Goal: Task Accomplishment & Management: Manage account settings

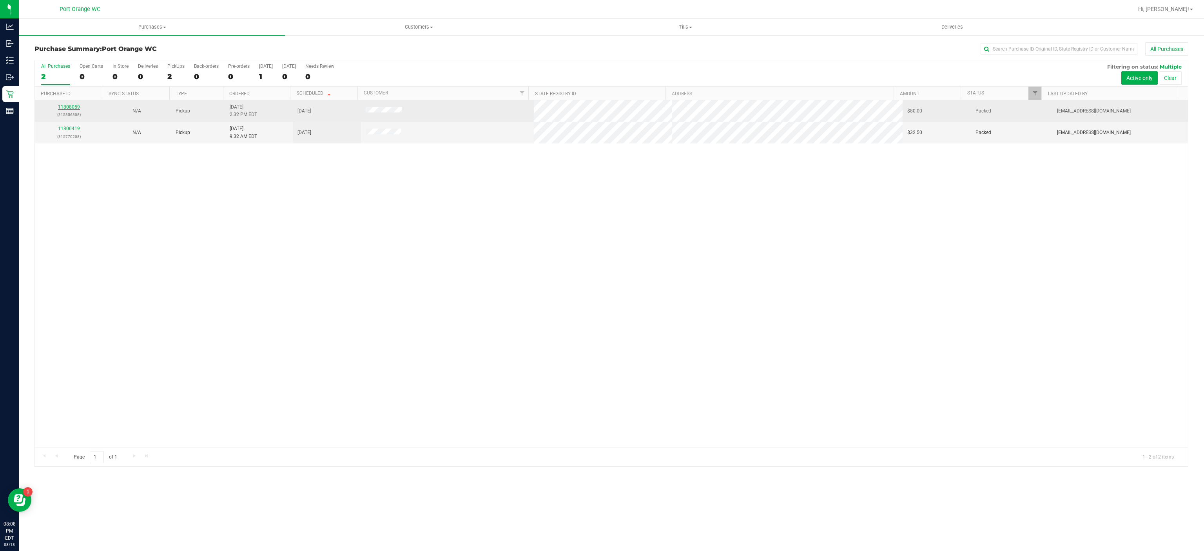
click at [74, 109] on link "11808059" at bounding box center [69, 106] width 22 height 5
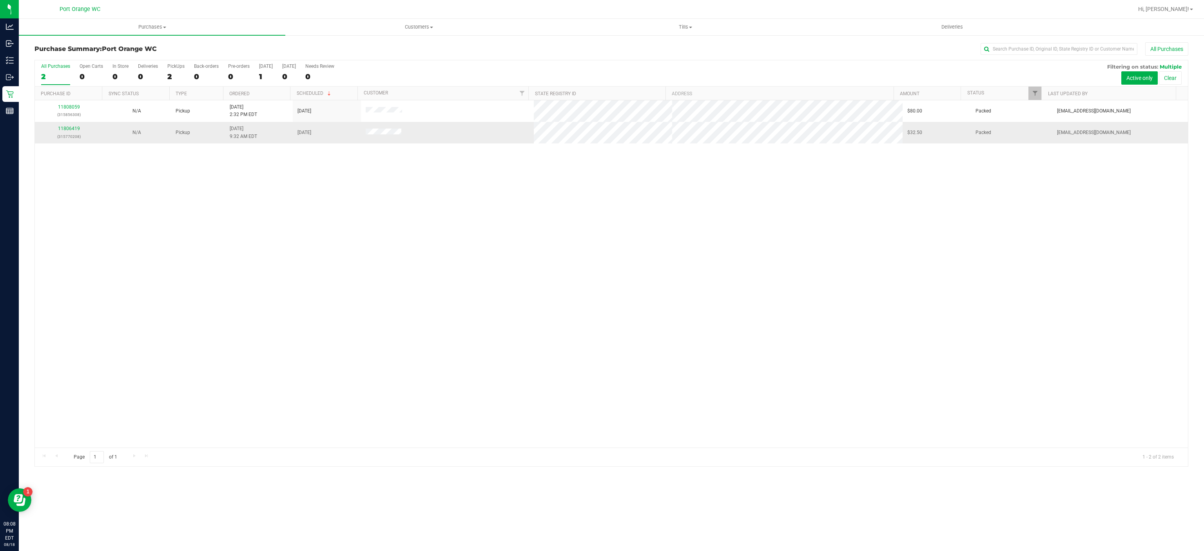
click at [70, 127] on div "11806419 (315770208)" at bounding box center [69, 132] width 58 height 15
click at [70, 131] on link "11806419" at bounding box center [69, 128] width 22 height 5
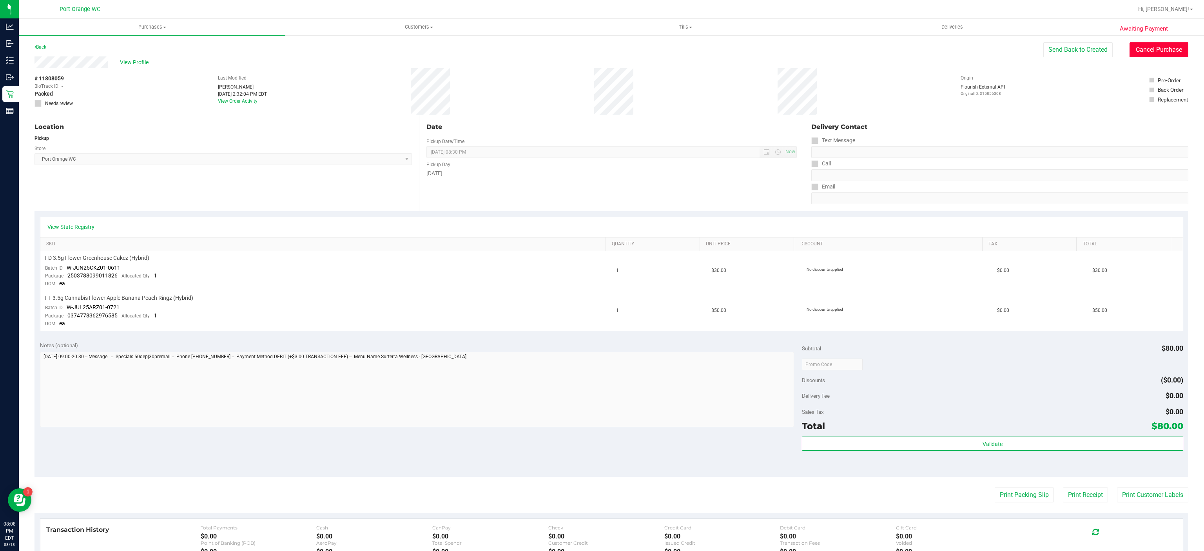
click at [1159, 50] on button "Cancel Purchase" at bounding box center [1159, 49] width 59 height 15
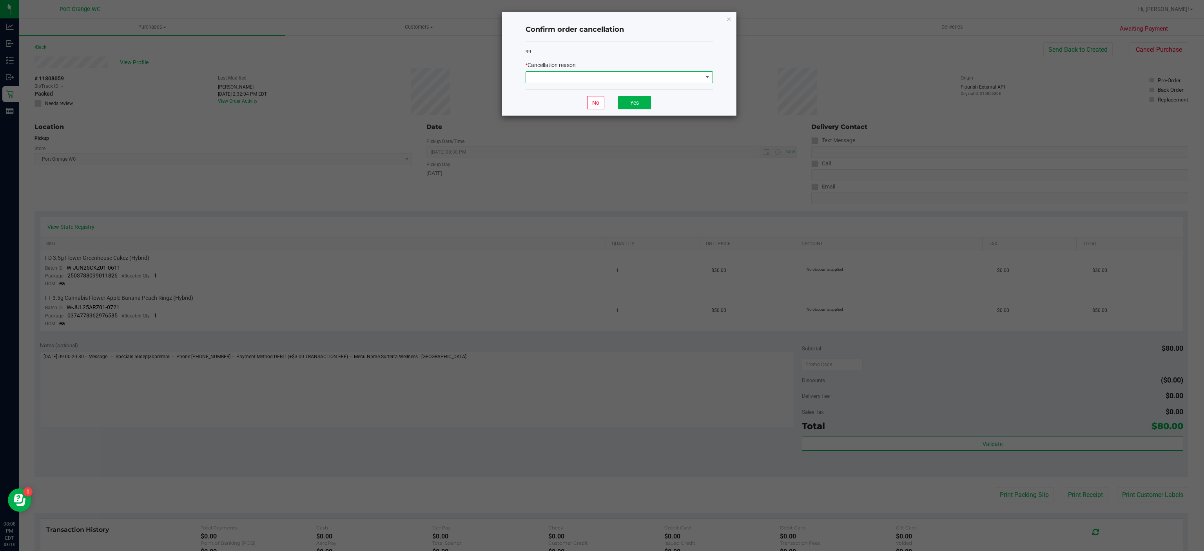
click at [707, 78] on span at bounding box center [707, 77] width 6 height 6
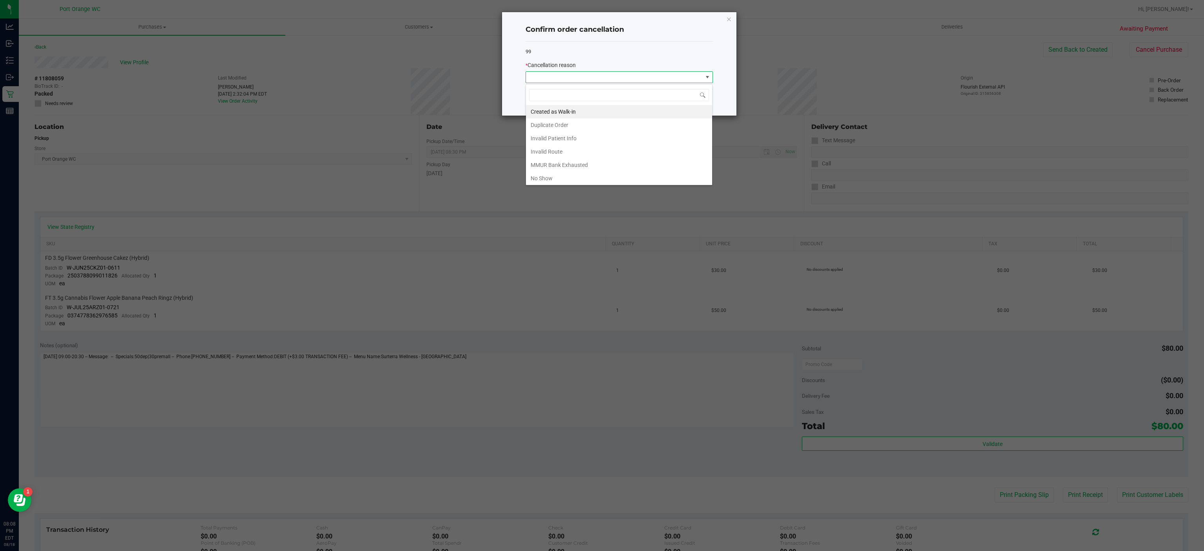
scroll to position [12, 187]
click at [559, 180] on li "No Show" at bounding box center [619, 178] width 186 height 13
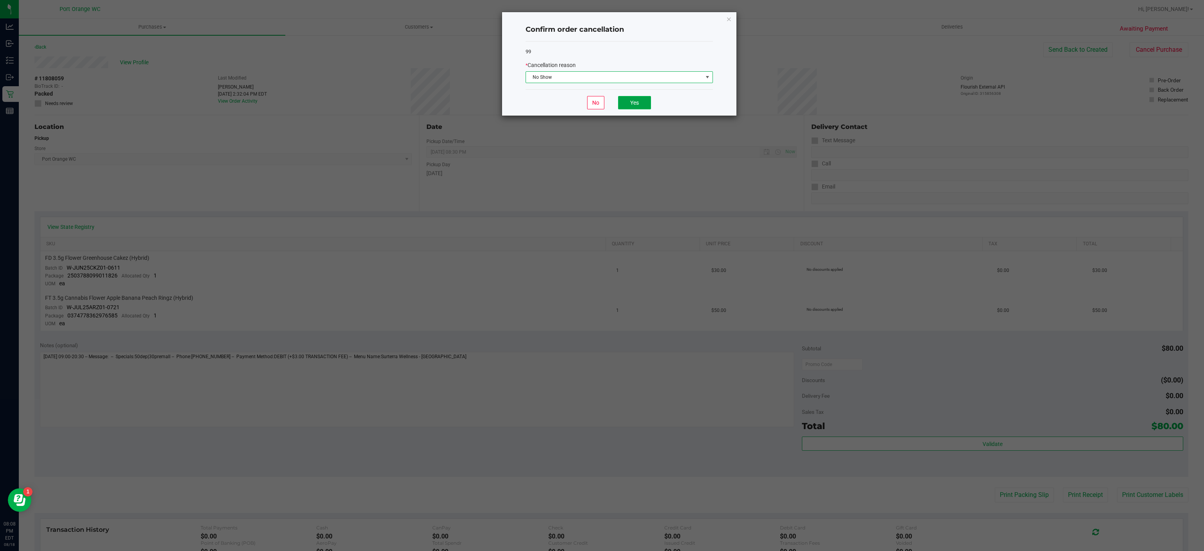
click at [635, 103] on button "Yes" at bounding box center [634, 102] width 33 height 13
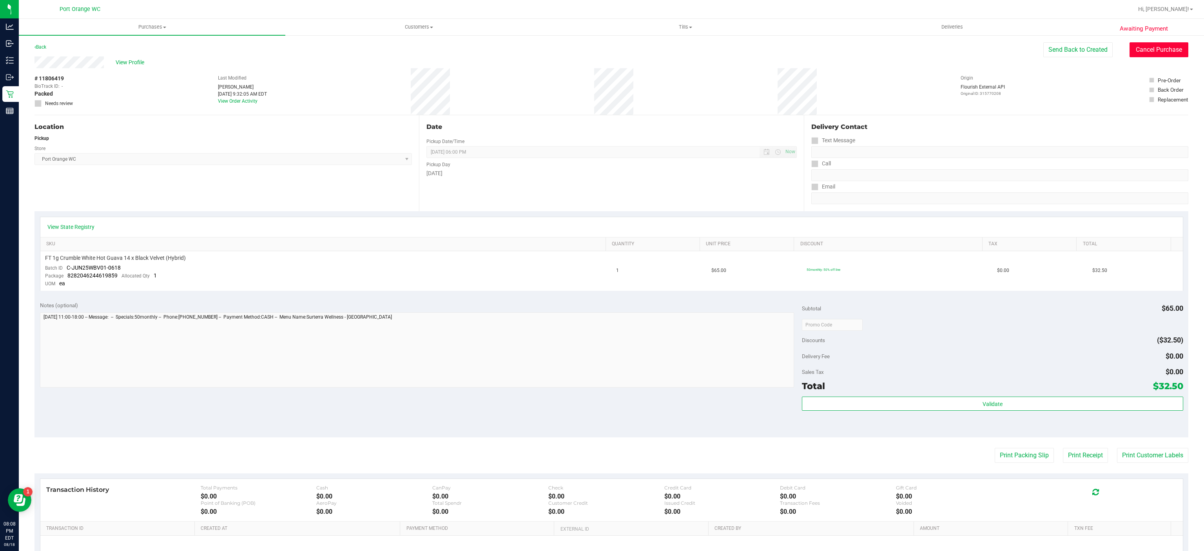
click at [1159, 51] on button "Cancel Purchase" at bounding box center [1159, 49] width 59 height 15
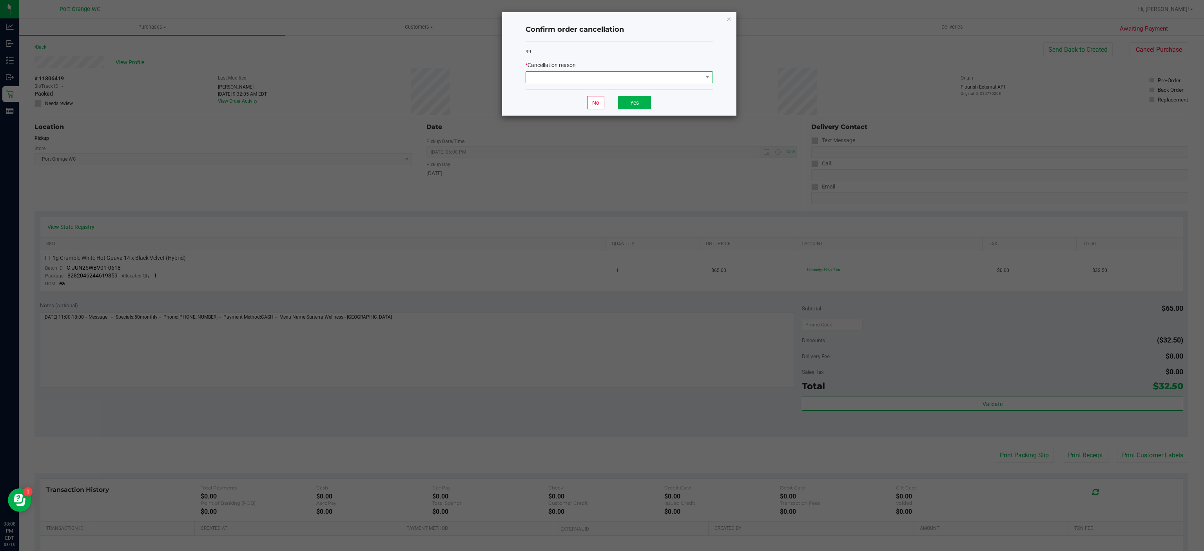
click at [683, 77] on span at bounding box center [614, 77] width 177 height 11
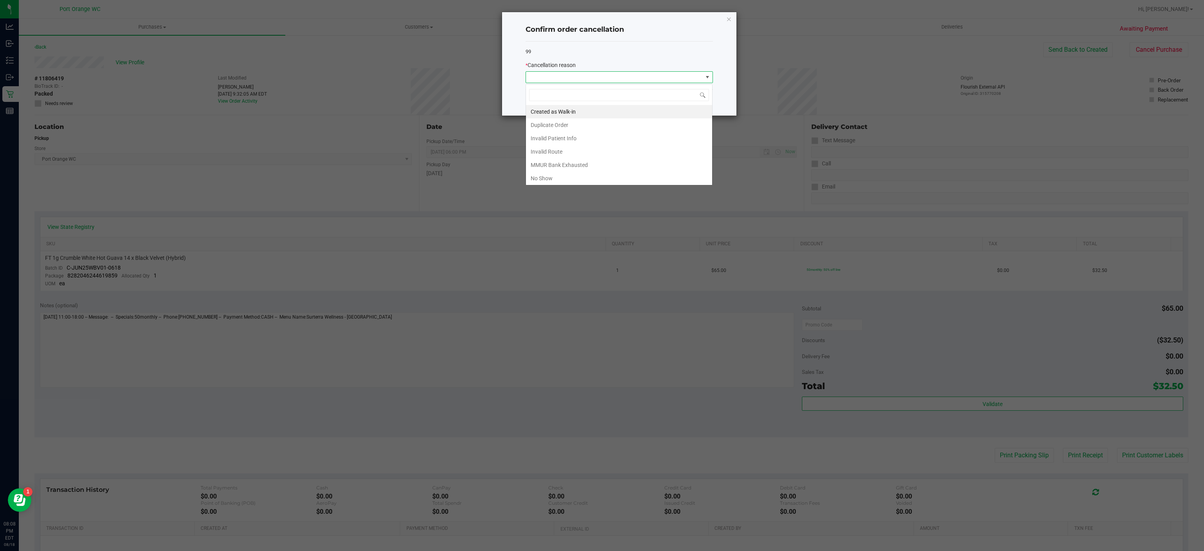
scroll to position [12, 187]
click at [559, 180] on li "No Show" at bounding box center [619, 178] width 186 height 13
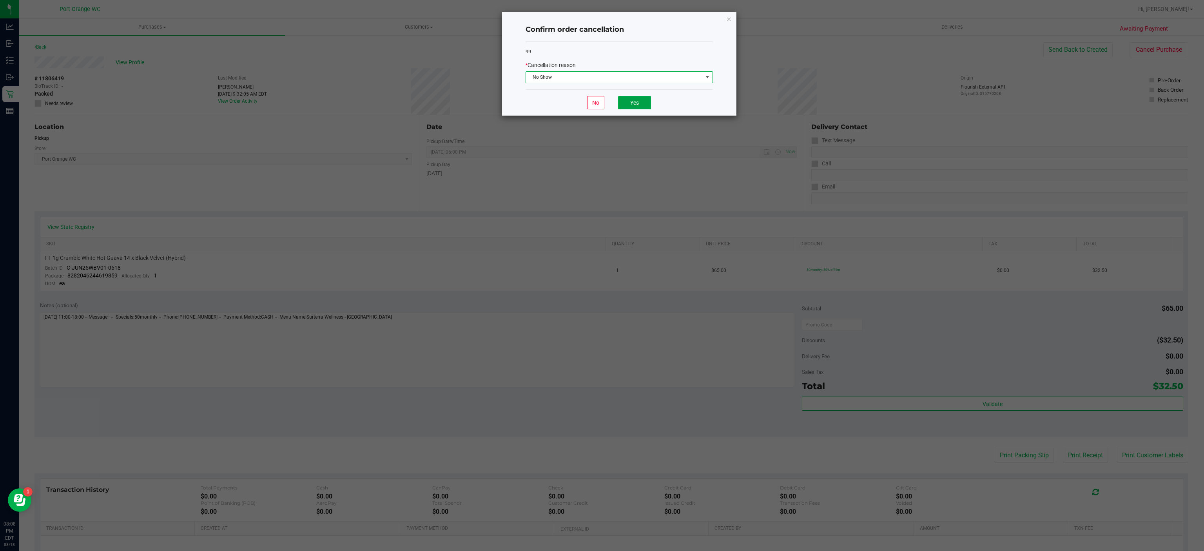
click at [635, 103] on button "Yes" at bounding box center [634, 102] width 33 height 13
